Goal: Information Seeking & Learning: Check status

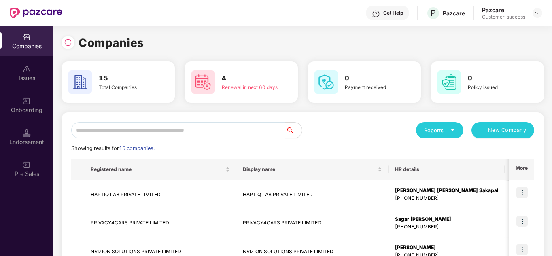
click at [355, 129] on div "Reports New Company" at bounding box center [417, 130] width 231 height 16
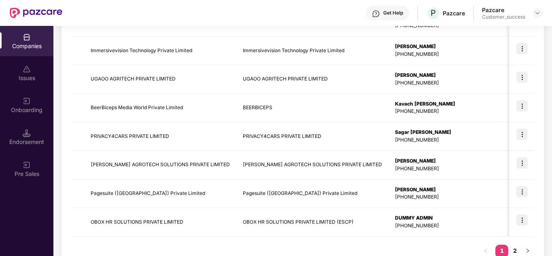
scroll to position [256, 0]
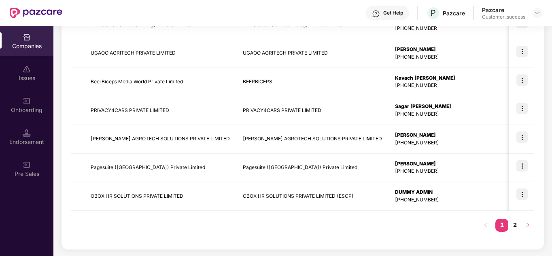
click at [521, 225] on button "button" at bounding box center [527, 225] width 13 height 13
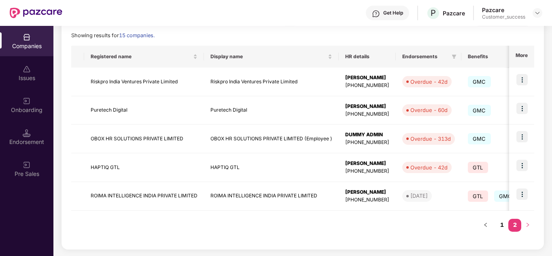
scroll to position [113, 0]
click at [499, 224] on link "1" at bounding box center [501, 225] width 13 height 12
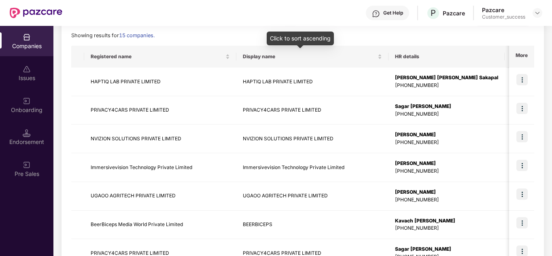
click at [309, 38] on div "Click to sort ascending" at bounding box center [299, 39] width 67 height 14
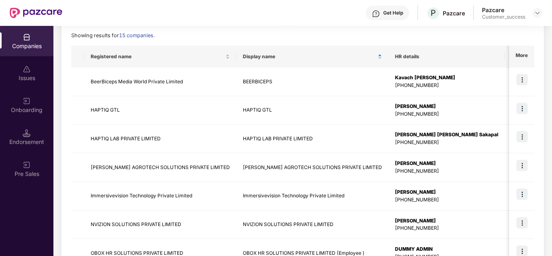
click at [240, 32] on div "Showing results for 15 companies." at bounding box center [302, 36] width 463 height 8
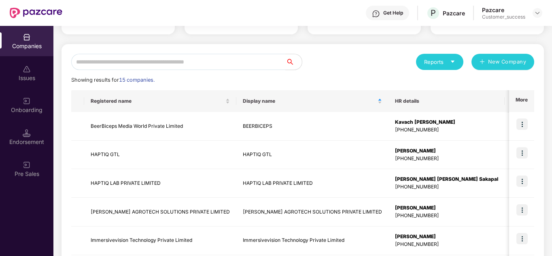
scroll to position [48, 0]
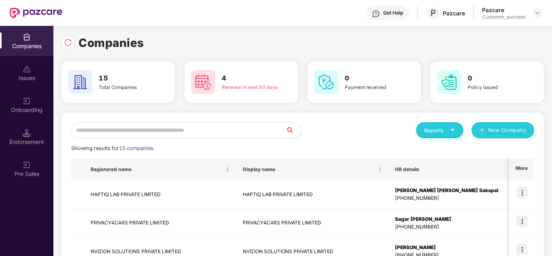
click at [324, 127] on div "Reports New Company" at bounding box center [417, 130] width 231 height 16
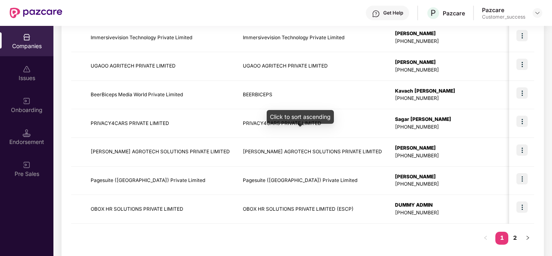
scroll to position [256, 0]
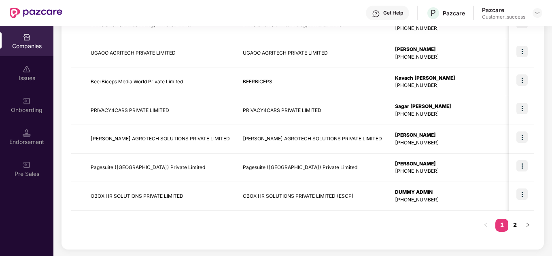
click at [511, 227] on link "2" at bounding box center [514, 225] width 13 height 12
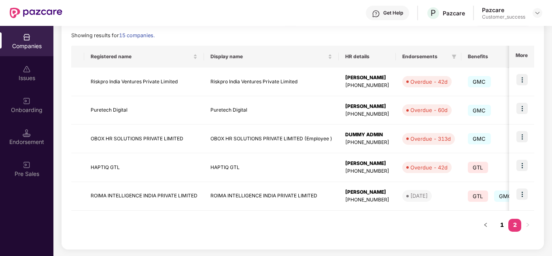
click at [497, 226] on link "1" at bounding box center [501, 225] width 13 height 12
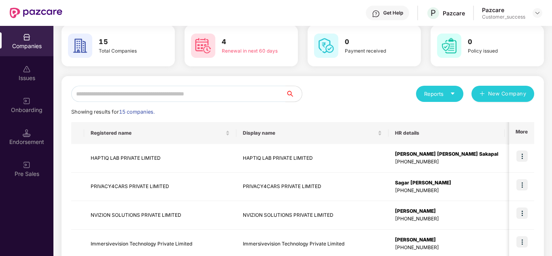
scroll to position [0, 0]
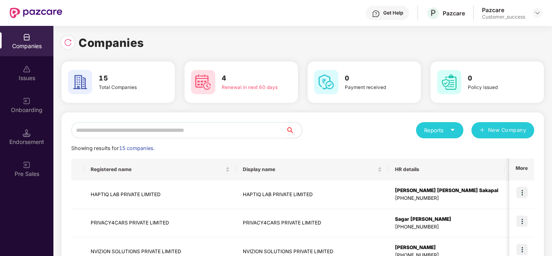
click at [322, 131] on div "Reports New Company" at bounding box center [417, 130] width 231 height 16
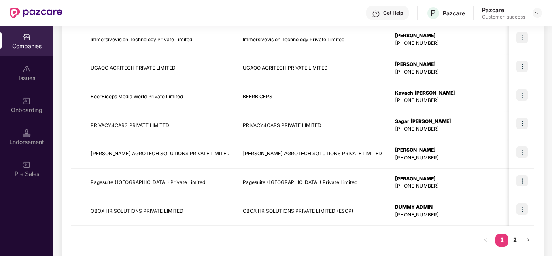
scroll to position [256, 0]
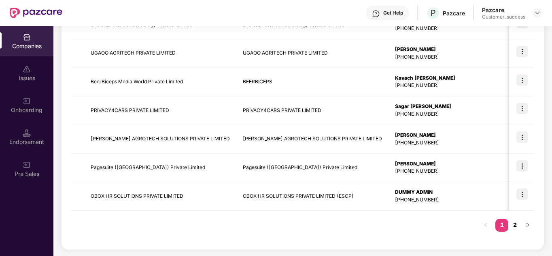
click at [508, 222] on link "2" at bounding box center [514, 225] width 13 height 12
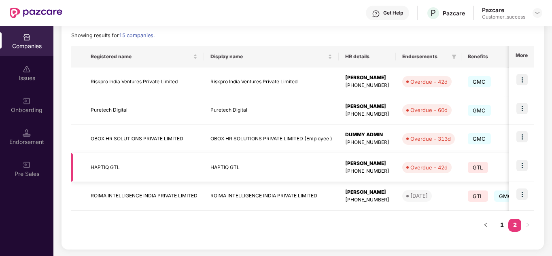
click at [173, 166] on td "HAPTIQ GTL" at bounding box center [144, 167] width 120 height 29
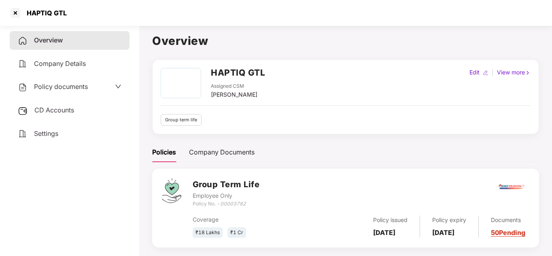
click at [314, 122] on div "Group term life" at bounding box center [346, 120] width 370 height 12
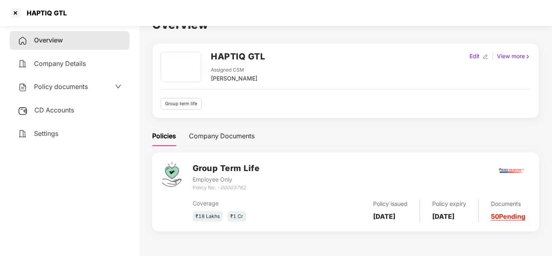
scroll to position [22, 0]
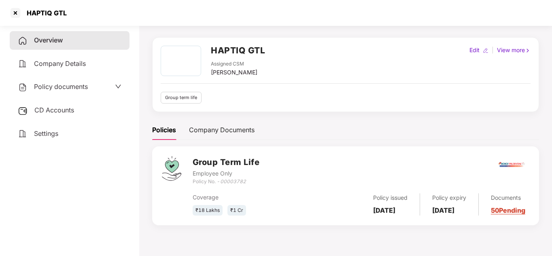
click at [67, 120] on div "Overview Company Details Policy documents CD Accounts Settings" at bounding box center [70, 87] width 120 height 112
click at [57, 115] on div "CD Accounts" at bounding box center [70, 110] width 120 height 19
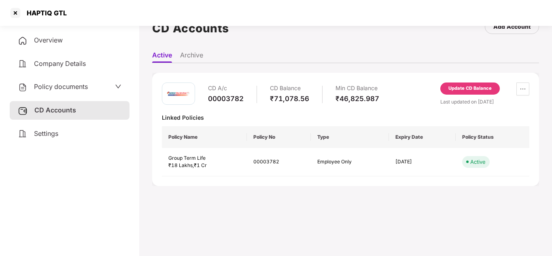
click at [60, 88] on span "Policy documents" at bounding box center [61, 86] width 54 height 8
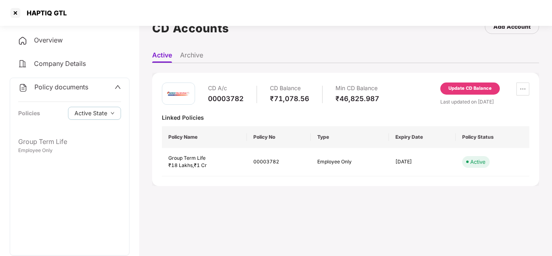
scroll to position [0, 0]
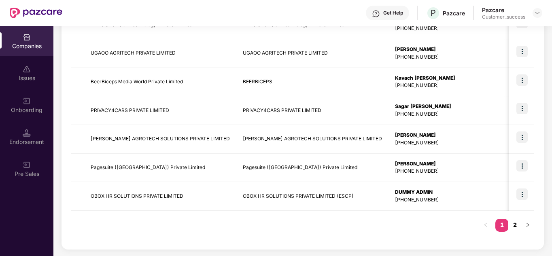
click at [517, 225] on link "2" at bounding box center [514, 225] width 13 height 12
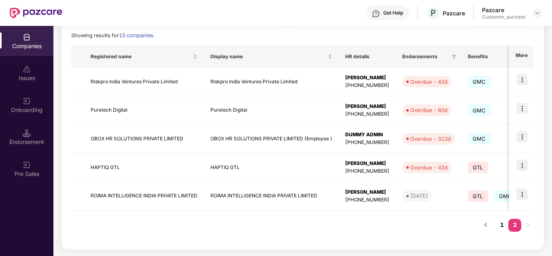
scroll to position [113, 0]
click at [521, 165] on img at bounding box center [521, 165] width 11 height 11
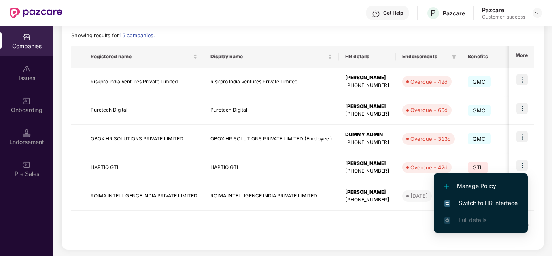
click at [486, 201] on span "Switch to HR interface" at bounding box center [481, 203] width 74 height 9
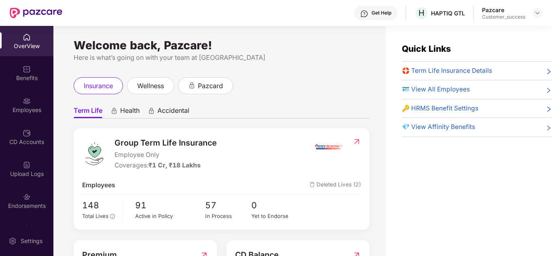
click at [279, 118] on ul "Term Life Health Accidental" at bounding box center [222, 110] width 296 height 16
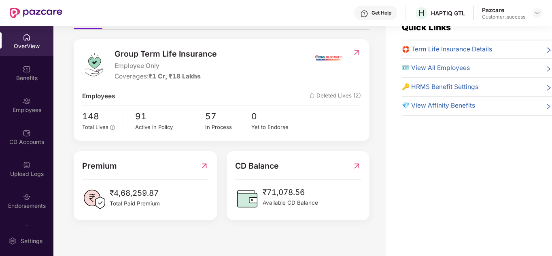
scroll to position [26, 0]
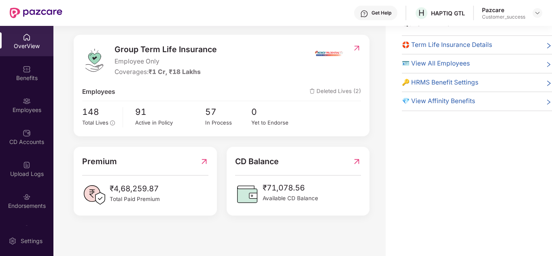
click at [279, 118] on div "Group Term Life Insurance Employee Only Coverages: ₹1 Cr, ₹18 Lakhs Employees D…" at bounding box center [222, 85] width 296 height 101
click at [24, 127] on div "CD Accounts" at bounding box center [26, 137] width 53 height 30
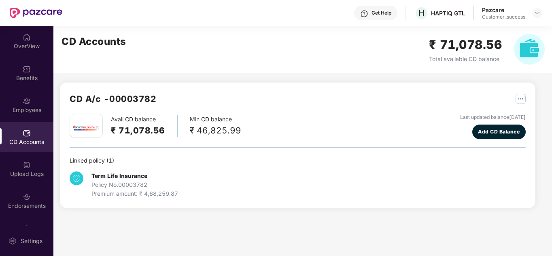
scroll to position [24, 0]
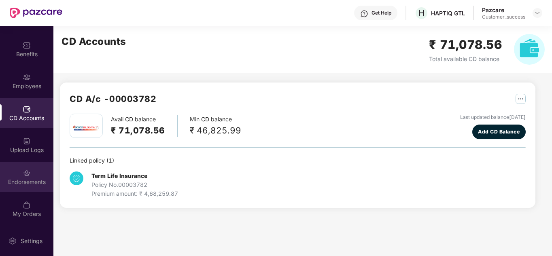
click at [30, 188] on div "Endorsements" at bounding box center [26, 177] width 53 height 30
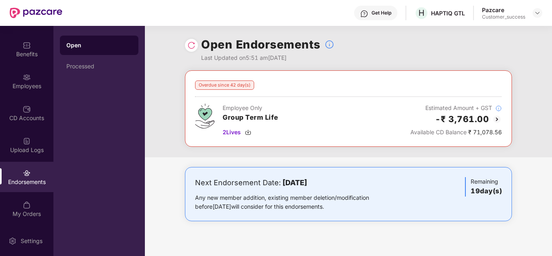
click at [194, 156] on div "Overdue since 42 day(s) Employee Only Group Term Life 2 Lives Estimated Amount …" at bounding box center [348, 113] width 407 height 87
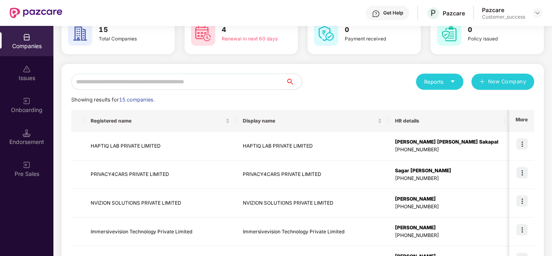
scroll to position [65, 0]
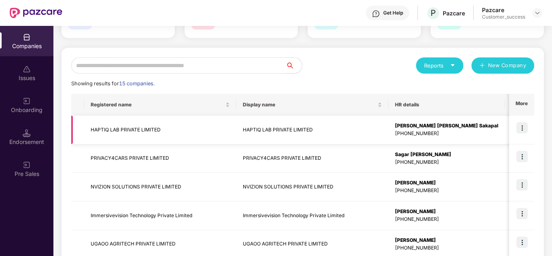
click at [517, 130] on img at bounding box center [521, 127] width 11 height 11
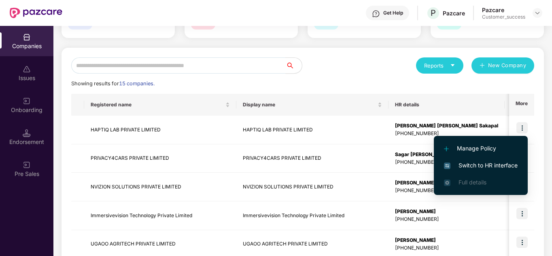
click at [489, 160] on li "Switch to HR interface" at bounding box center [480, 165] width 94 height 17
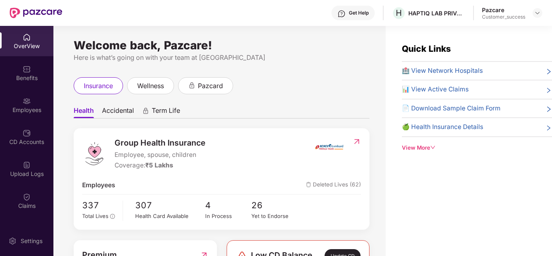
click at [319, 114] on ul "Health Accidental Term Life" at bounding box center [222, 110] width 296 height 16
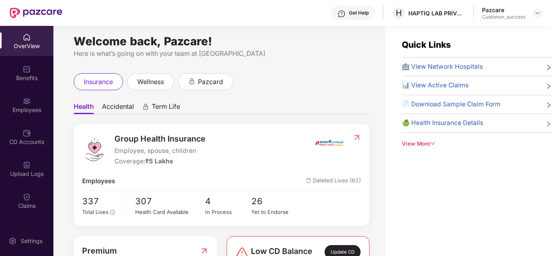
scroll to position [0, 0]
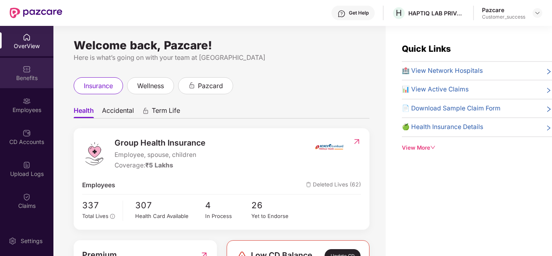
click at [25, 84] on div "Benefits" at bounding box center [26, 73] width 53 height 30
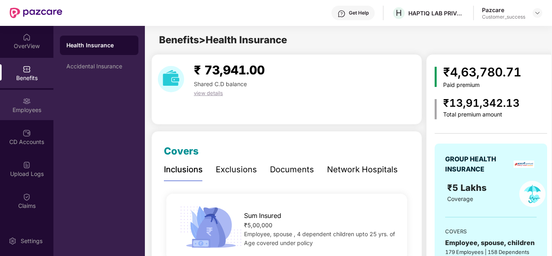
click at [26, 99] on img at bounding box center [27, 101] width 8 height 8
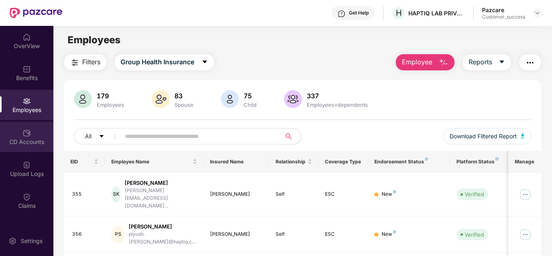
click at [26, 126] on div "CD Accounts" at bounding box center [26, 137] width 53 height 30
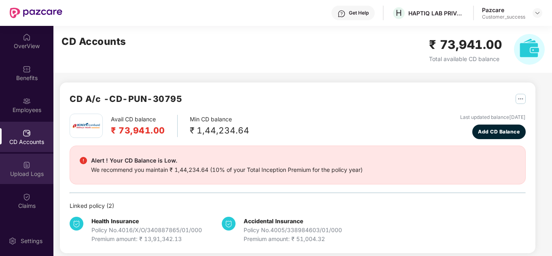
click at [26, 160] on div at bounding box center [27, 164] width 8 height 8
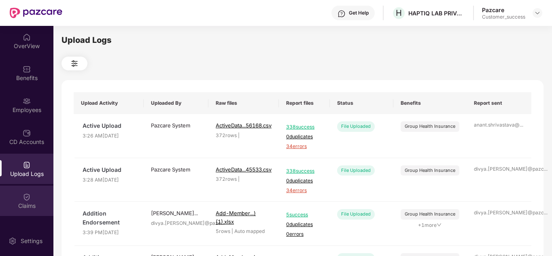
click at [24, 199] on img at bounding box center [27, 197] width 8 height 8
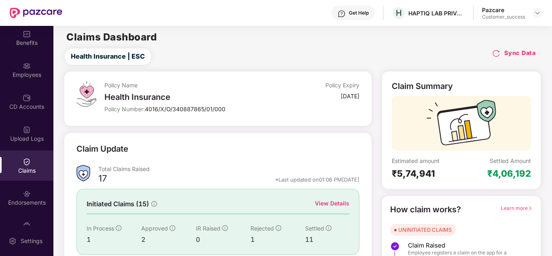
scroll to position [41, 0]
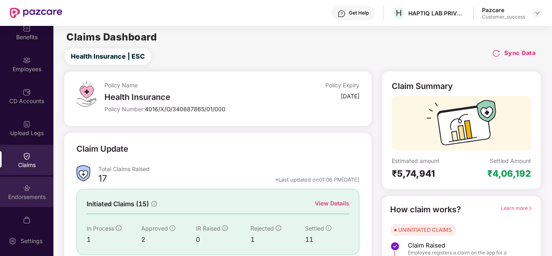
click at [29, 186] on img at bounding box center [27, 188] width 8 height 8
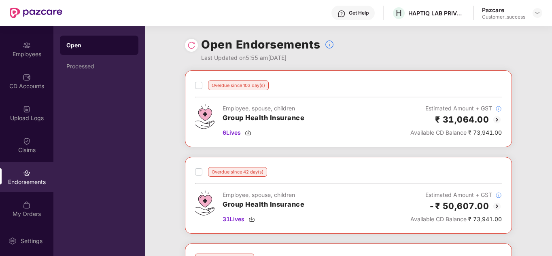
scroll to position [16, 0]
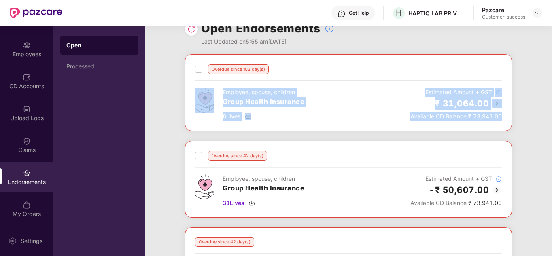
click at [162, 133] on div "Overdue since 103 day(s) Employee, spouse, children Group Health Insurance 6 Li…" at bounding box center [348, 227] width 407 height 347
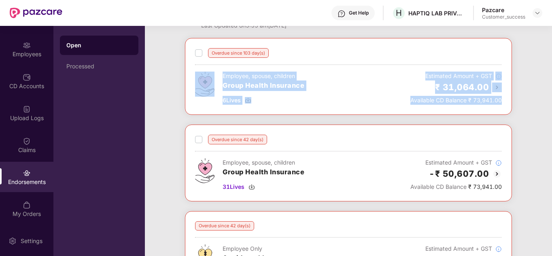
click at [162, 133] on div "Overdue since 103 day(s) Employee, spouse, children Group Health Insurance 6 Li…" at bounding box center [348, 211] width 407 height 347
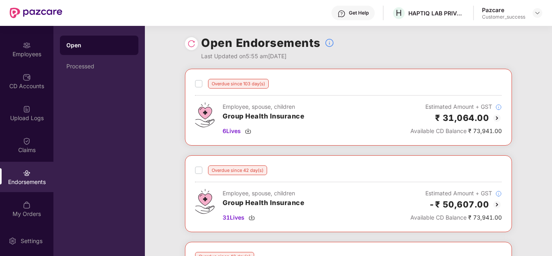
scroll to position [0, 0]
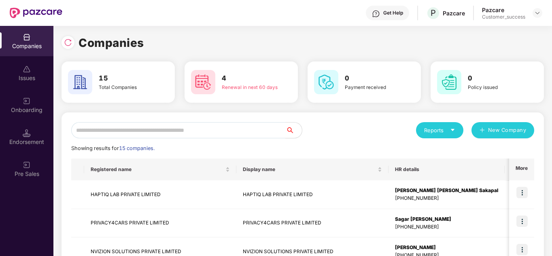
click at [331, 134] on div "Reports New Company" at bounding box center [417, 130] width 231 height 16
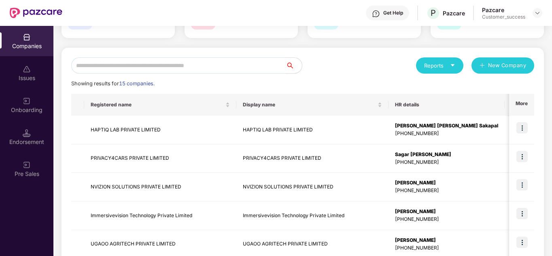
scroll to position [81, 0]
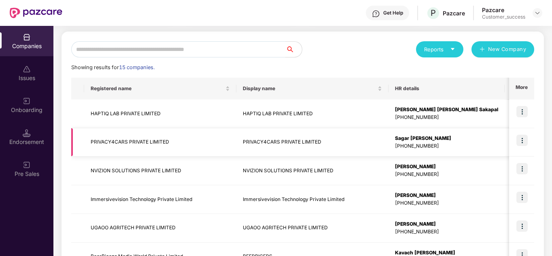
click at [520, 143] on img at bounding box center [521, 140] width 11 height 11
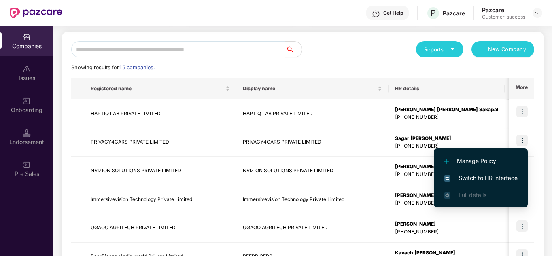
click at [479, 175] on span "Switch to HR interface" at bounding box center [481, 177] width 74 height 9
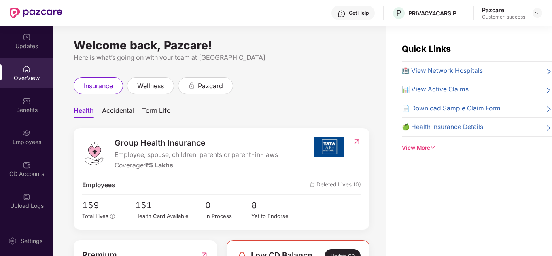
click at [436, 193] on div "Quick Links 🏥 View Network Hospitals 📊 View Active Claims 📄 Download Sample Cla…" at bounding box center [468, 154] width 166 height 256
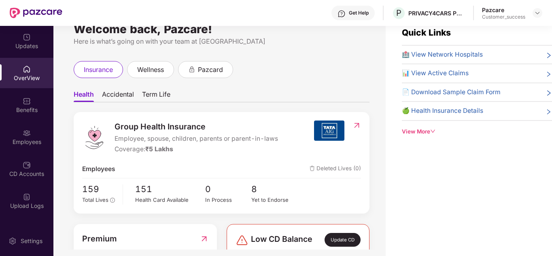
scroll to position [26, 0]
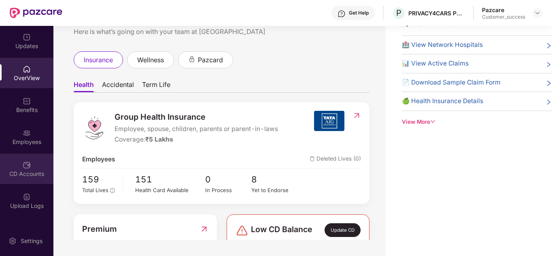
click at [19, 161] on div "CD Accounts" at bounding box center [26, 169] width 53 height 30
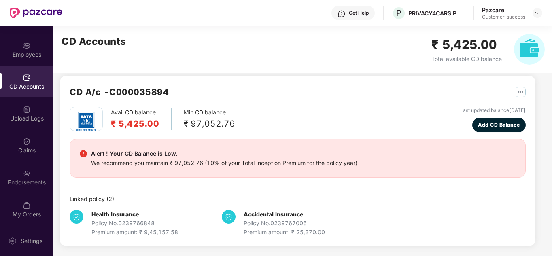
scroll to position [88, 0]
click at [35, 183] on div "Endorsements" at bounding box center [26, 182] width 53 height 8
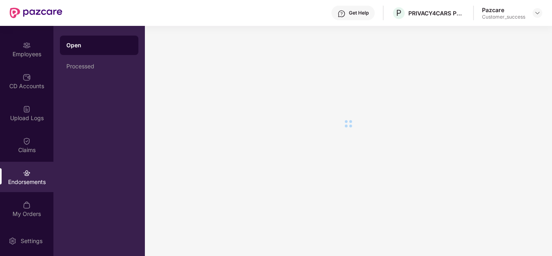
scroll to position [0, 0]
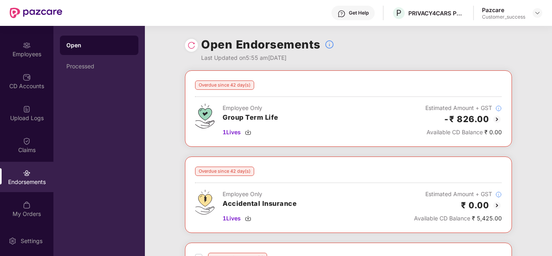
click at [154, 146] on div "Overdue since 42 day(s) Employee Only Group Term Life 1 Lives Estimated Amount …" at bounding box center [348, 243] width 407 height 346
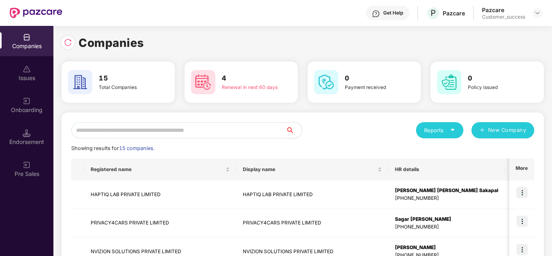
click at [347, 137] on div "Reports New Company" at bounding box center [417, 130] width 231 height 16
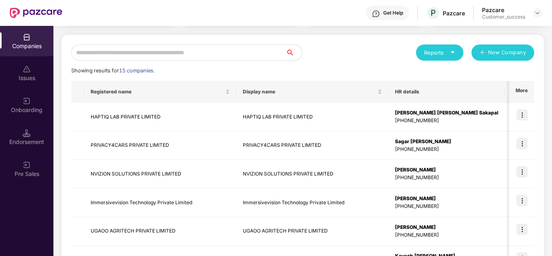
scroll to position [61, 0]
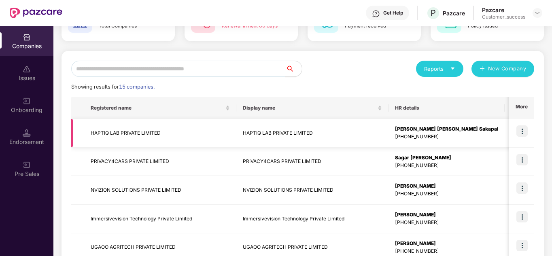
click at [522, 127] on img at bounding box center [521, 130] width 11 height 11
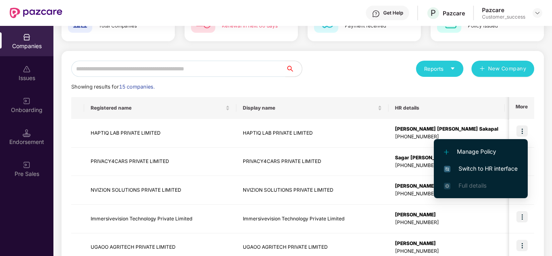
click at [485, 167] on span "Switch to HR interface" at bounding box center [481, 168] width 74 height 9
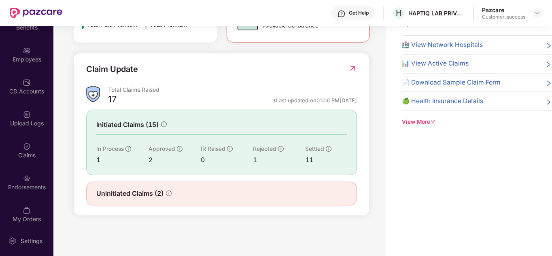
scroll to position [56, 0]
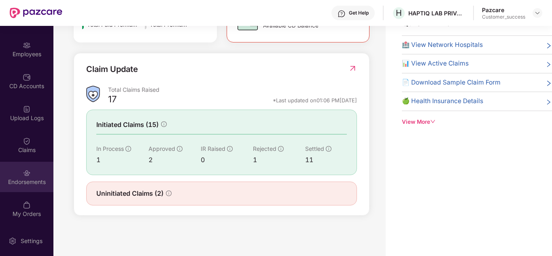
click at [32, 188] on div "Endorsements" at bounding box center [26, 177] width 53 height 30
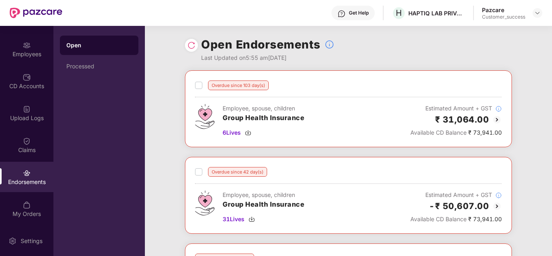
click at [164, 133] on div "Overdue since 103 day(s) Employee, spouse, children Group Health Insurance 6 Li…" at bounding box center [348, 243] width 407 height 347
click at [233, 134] on span "6 Lives" at bounding box center [231, 132] width 18 height 9
click at [172, 134] on div "Overdue since 103 day(s) Employee, spouse, children Group Health Insurance 6 Li…" at bounding box center [348, 243] width 407 height 347
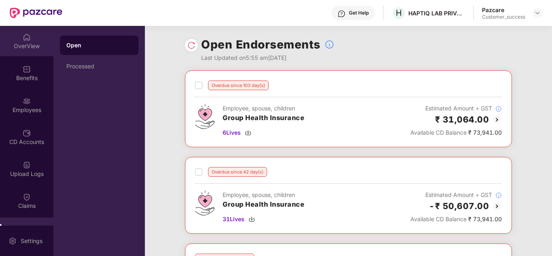
click at [32, 42] on div "OverView" at bounding box center [26, 46] width 53 height 8
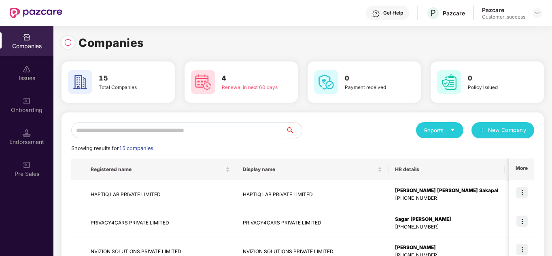
click at [353, 135] on div "Reports New Company" at bounding box center [417, 130] width 231 height 16
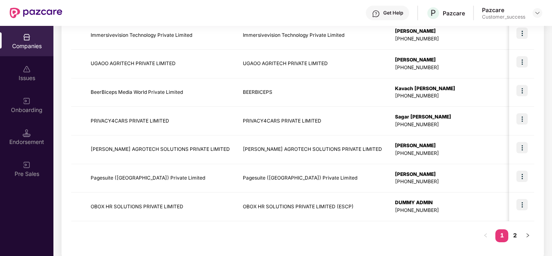
scroll to position [256, 0]
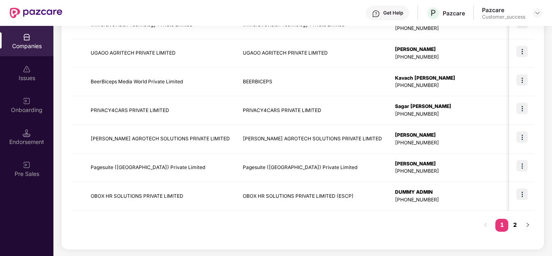
click at [515, 228] on link "2" at bounding box center [514, 225] width 13 height 12
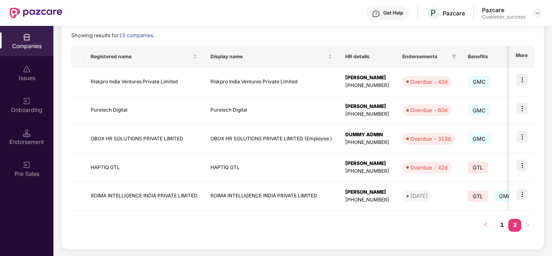
click at [488, 226] on button "button" at bounding box center [485, 225] width 13 height 13
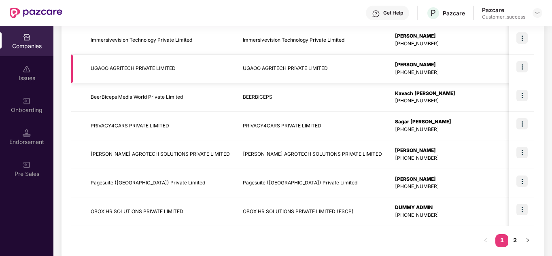
scroll to position [256, 0]
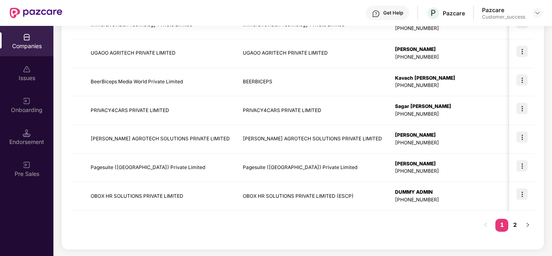
click at [267, 230] on div "Registered name Display name HR details Endorsements Benefits Earliest Renewal …" at bounding box center [302, 71] width 463 height 337
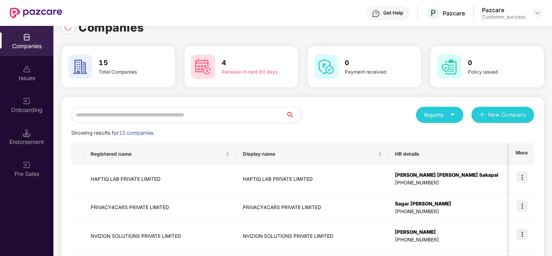
scroll to position [0, 0]
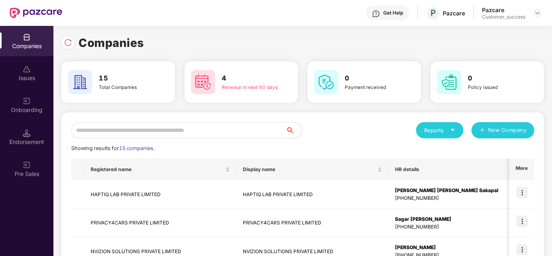
click at [228, 126] on input "text" at bounding box center [178, 130] width 214 height 16
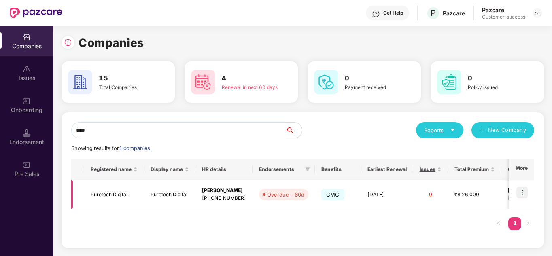
type input "****"
click at [522, 190] on img at bounding box center [521, 192] width 11 height 11
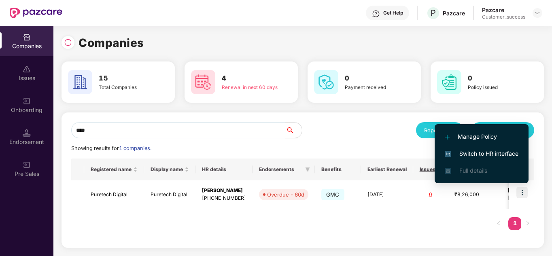
click at [477, 153] on span "Switch to HR interface" at bounding box center [481, 153] width 74 height 9
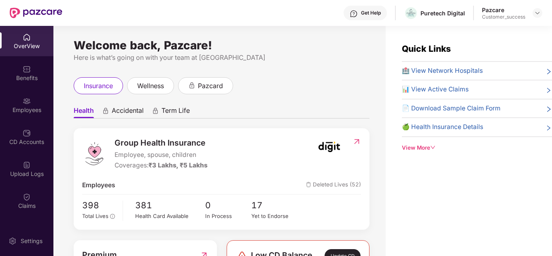
click at [285, 129] on div "Group Health Insurance Employee, spouse, children Coverages: ₹3 Lakhs, ₹5 Lakhs…" at bounding box center [222, 178] width 296 height 101
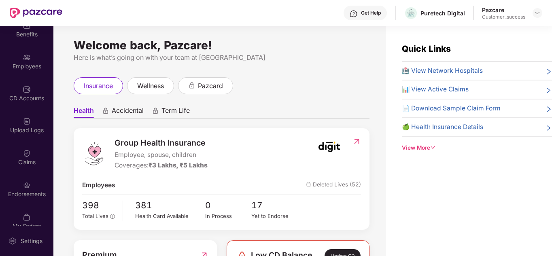
scroll to position [56, 0]
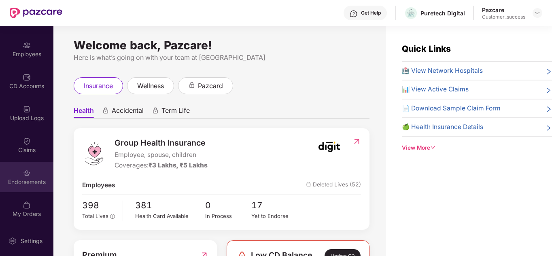
click at [26, 179] on div "Endorsements" at bounding box center [26, 182] width 53 height 8
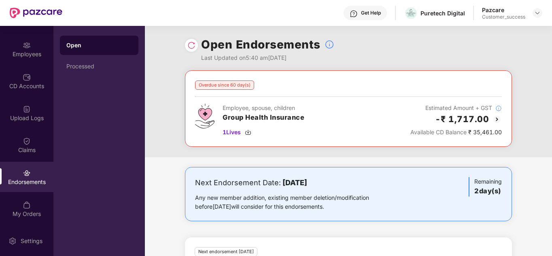
click at [150, 169] on div "Next Endorsement Date: [DATE] Any new member addition, existing member deletion…" at bounding box center [348, 245] width 407 height 156
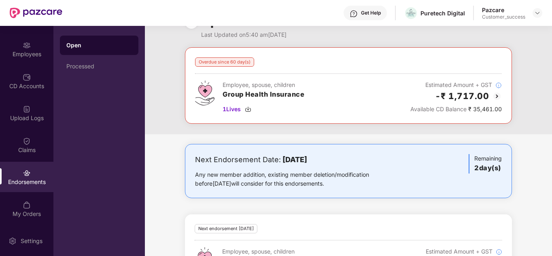
scroll to position [0, 0]
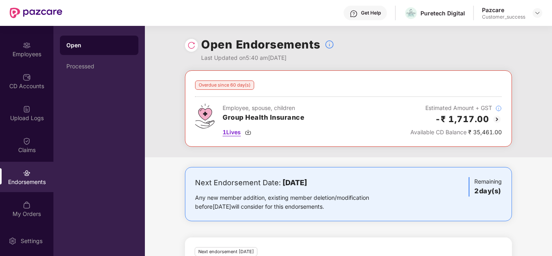
click at [232, 133] on span "1 Lives" at bounding box center [231, 132] width 18 height 9
click at [362, 151] on div "Overdue since 60 day(s) Employee, spouse, children Group Health Insurance 1 Liv…" at bounding box center [348, 113] width 407 height 87
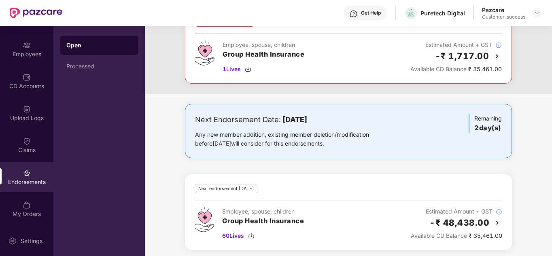
scroll to position [67, 0]
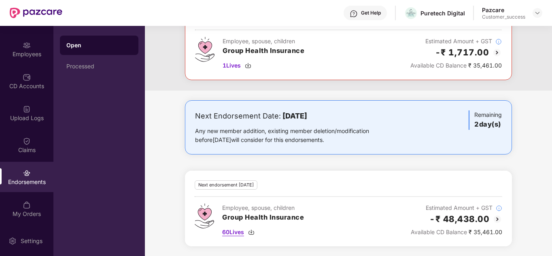
click at [228, 231] on span "60 Lives" at bounding box center [233, 232] width 22 height 9
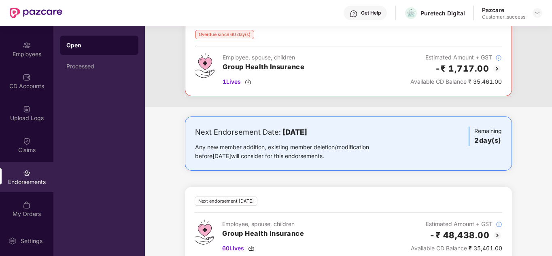
scroll to position [0, 0]
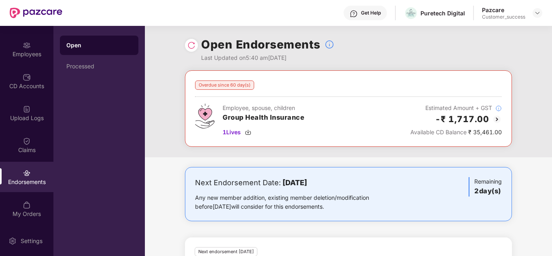
click at [290, 157] on div "Overdue since 60 day(s) Employee, spouse, children Group Health Insurance 1 Liv…" at bounding box center [348, 196] width 407 height 252
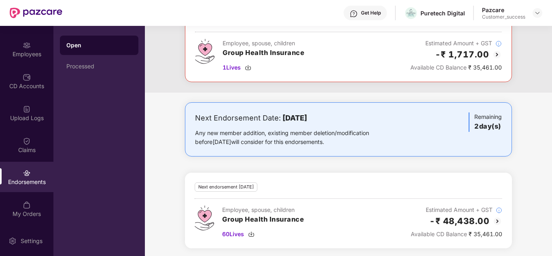
scroll to position [67, 0]
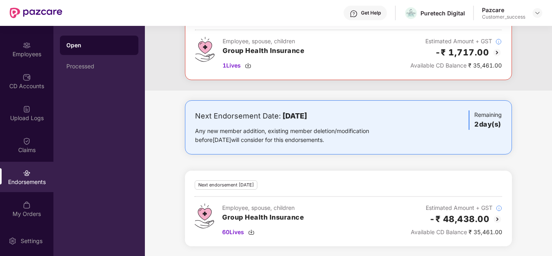
click at [159, 103] on div "Next Endorsement Date: [DATE] Any new member addition, existing member deletion…" at bounding box center [348, 178] width 407 height 156
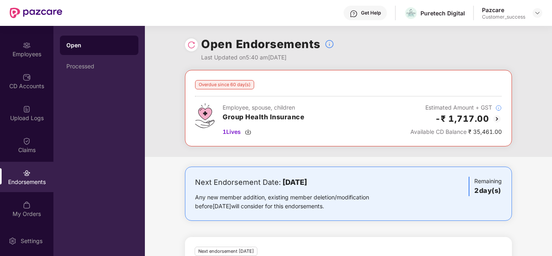
scroll to position [0, 0]
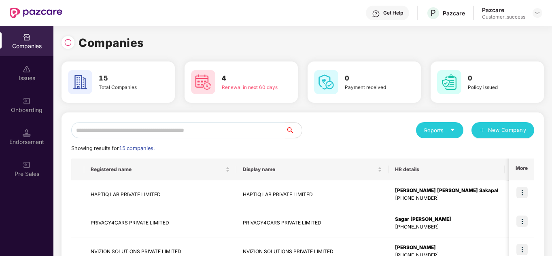
click at [344, 134] on div "Reports New Company" at bounding box center [417, 130] width 231 height 16
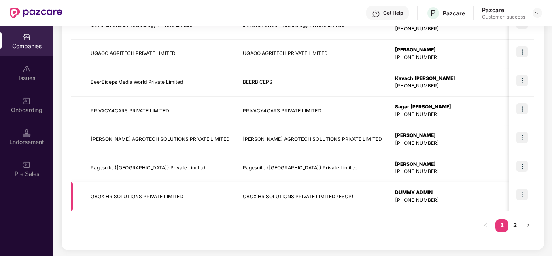
scroll to position [256, 0]
click at [517, 226] on link "2" at bounding box center [514, 225] width 13 height 12
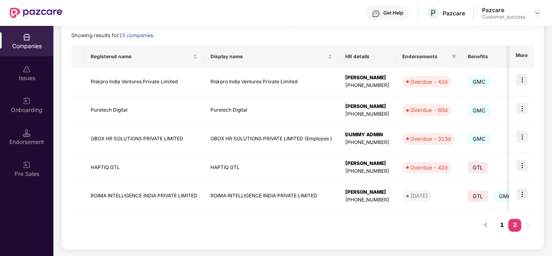
click at [498, 223] on link "1" at bounding box center [501, 225] width 13 height 12
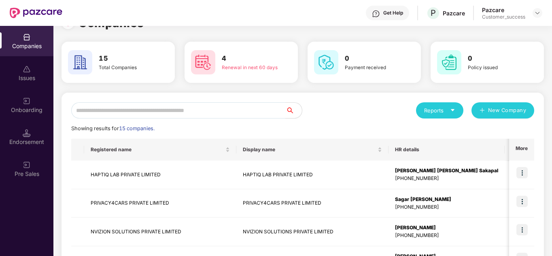
scroll to position [0, 0]
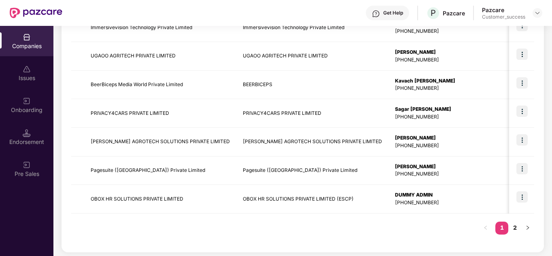
scroll to position [256, 0]
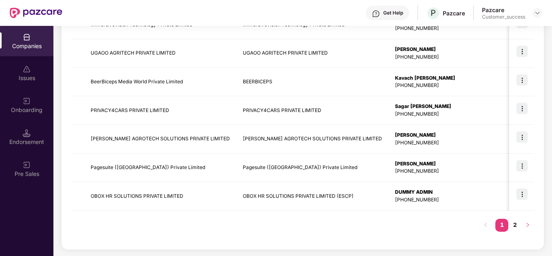
click at [528, 225] on icon "right" at bounding box center [527, 224] width 5 height 5
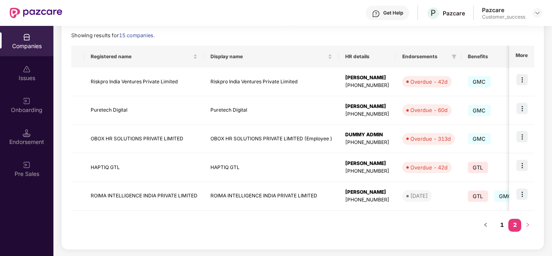
scroll to position [113, 0]
click at [480, 227] on button "button" at bounding box center [485, 225] width 13 height 13
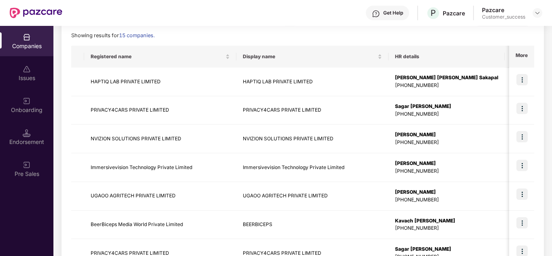
scroll to position [129, 0]
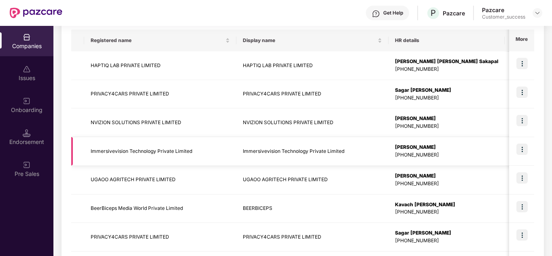
click at [520, 149] on img at bounding box center [521, 149] width 11 height 11
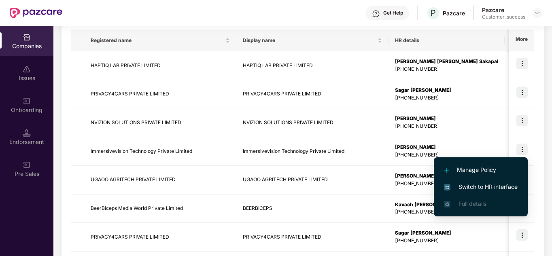
click at [481, 188] on span "Switch to HR interface" at bounding box center [481, 186] width 74 height 9
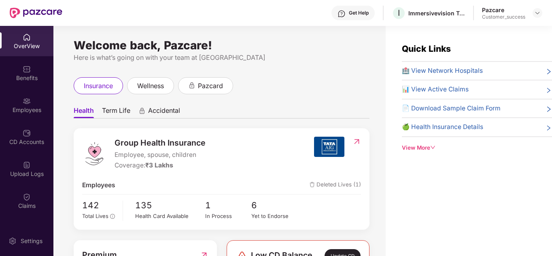
click at [275, 114] on ul "Health Term Life Accidental" at bounding box center [222, 110] width 296 height 16
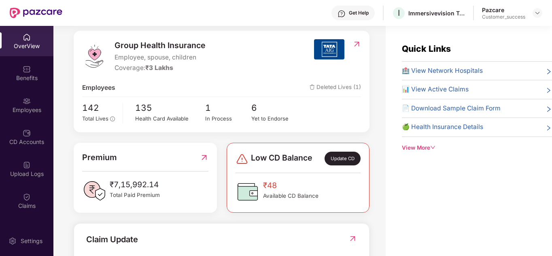
scroll to position [97, 0]
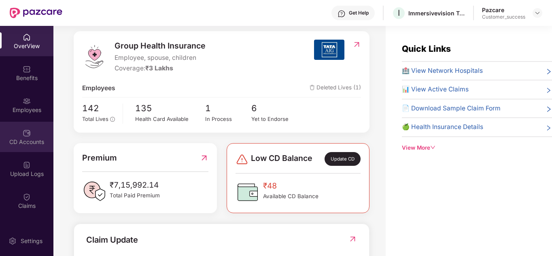
click at [23, 140] on div "CD Accounts" at bounding box center [26, 142] width 53 height 8
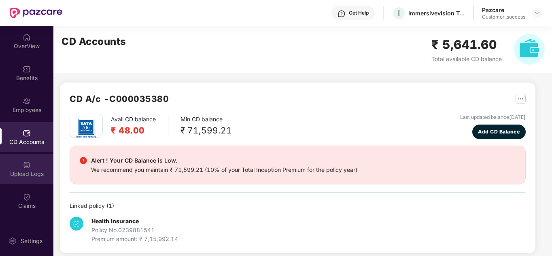
click at [23, 171] on div "Upload Logs" at bounding box center [26, 174] width 53 height 8
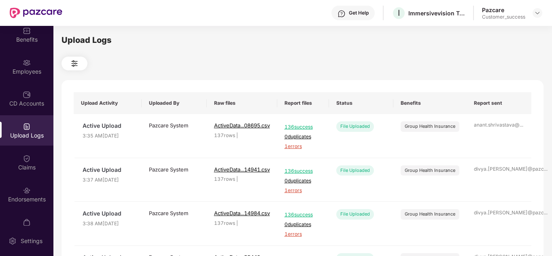
scroll to position [42, 0]
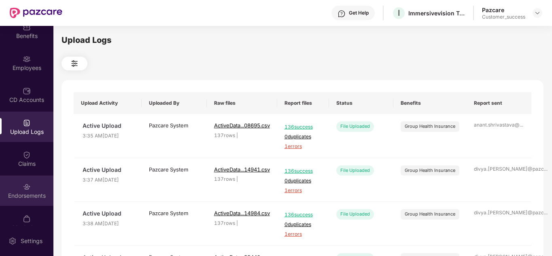
click at [36, 192] on div "Endorsements" at bounding box center [26, 196] width 53 height 8
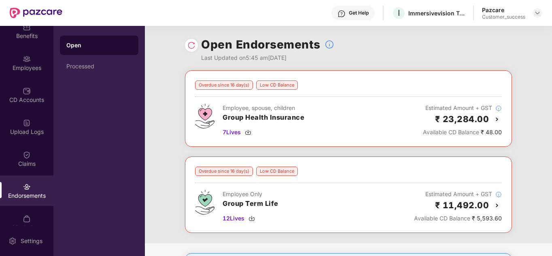
click at [346, 152] on div "Overdue since 16 day(s) Low CD Balance Employee, spouse, children Group Health …" at bounding box center [348, 156] width 407 height 173
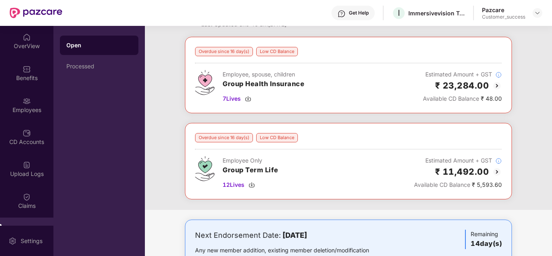
scroll to position [0, 0]
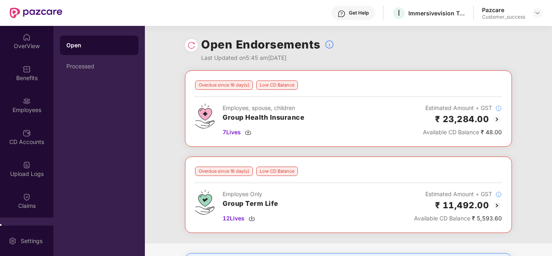
click at [173, 89] on div "Overdue since 16 day(s) Low CD Balance Employee, spouse, children Group Health …" at bounding box center [348, 156] width 407 height 173
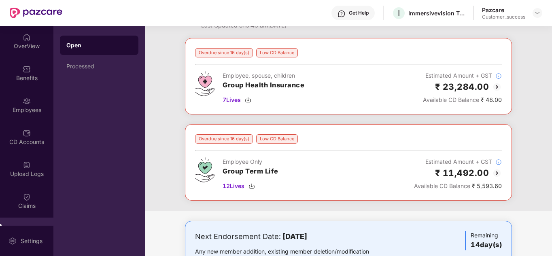
scroll to position [49, 0]
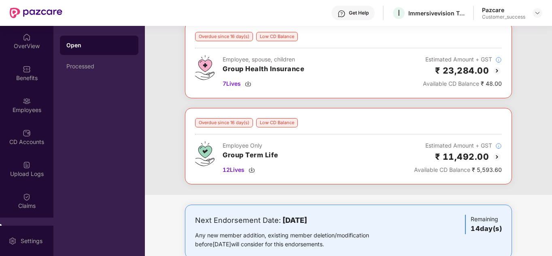
click at [157, 60] on div "Overdue since 16 day(s) Low CD Balance Employee, spouse, children Group Health …" at bounding box center [348, 108] width 407 height 173
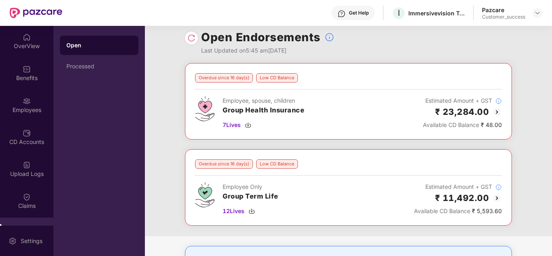
scroll to position [0, 0]
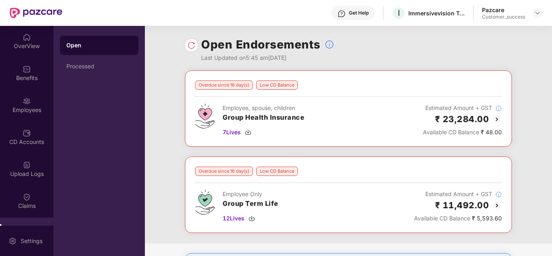
click at [529, 15] on div "Pazcare Customer_success" at bounding box center [512, 13] width 60 height 14
click at [535, 14] on img at bounding box center [537, 13] width 6 height 6
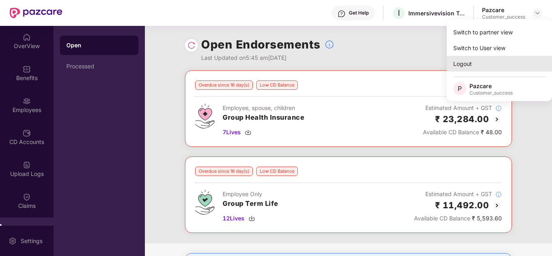
click at [473, 66] on div "Logout" at bounding box center [498, 64] width 105 height 16
